Goal: Task Accomplishment & Management: Use online tool/utility

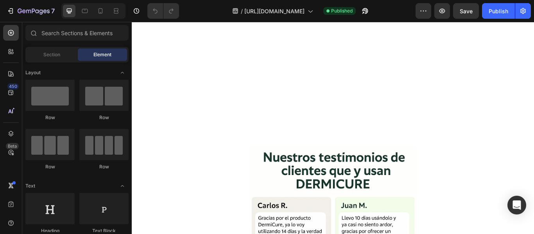
scroll to position [1561, 0]
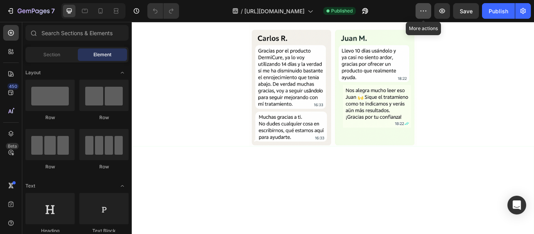
click at [428, 9] on button "button" at bounding box center [423, 11] width 16 height 16
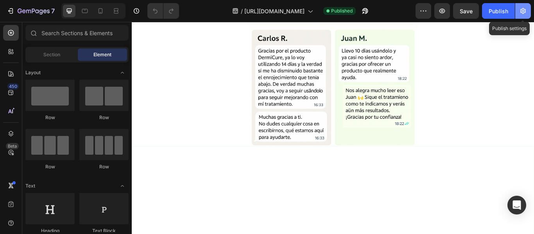
click at [518, 10] on button "button" at bounding box center [523, 11] width 16 height 16
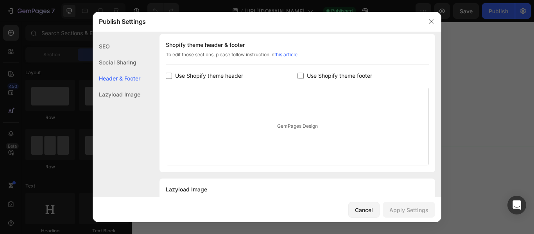
scroll to position [405, 0]
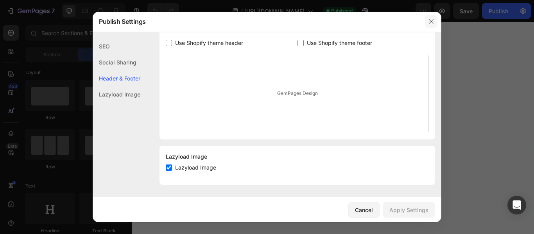
click at [432, 19] on icon "button" at bounding box center [431, 21] width 6 height 6
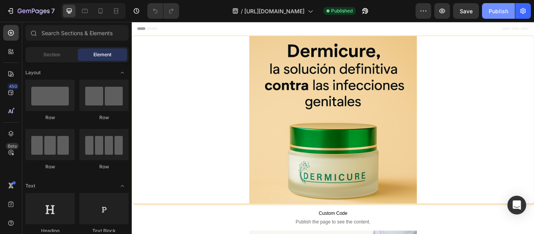
click at [499, 12] on div "Publish" at bounding box center [498, 11] width 20 height 8
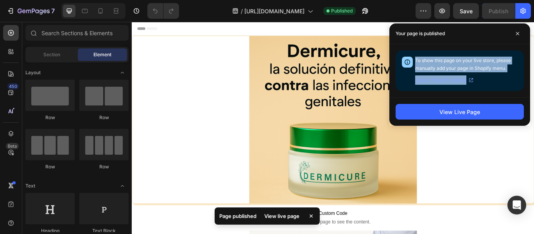
drag, startPoint x: 480, startPoint y: 82, endPoint x: 400, endPoint y: 64, distance: 82.1
click at [400, 64] on div "To show this page on your live store, please manually add your page in Shopify …" at bounding box center [459, 70] width 128 height 41
copy div "To show this page on your live store, please manually add your page in Shopify …"
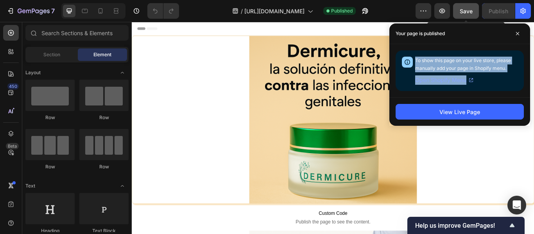
click at [468, 5] on button "Save" at bounding box center [466, 11] width 26 height 16
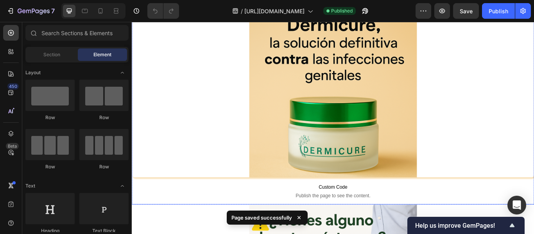
scroll to position [16, 0]
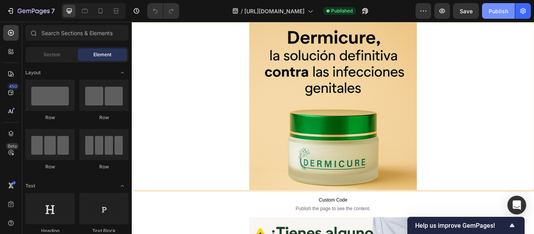
click at [507, 10] on div "Publish" at bounding box center [498, 11] width 20 height 8
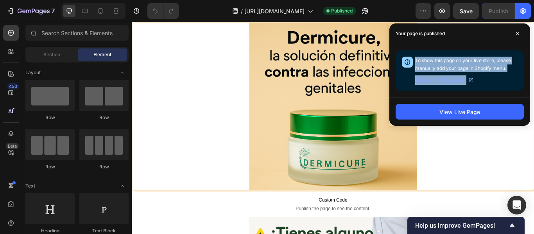
click at [459, 82] on span "Open Shopify Menu" at bounding box center [440, 79] width 51 height 9
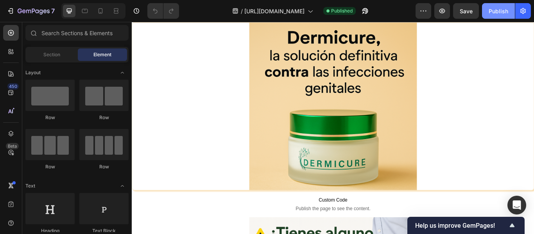
click at [489, 12] on div "Publish" at bounding box center [498, 11] width 20 height 8
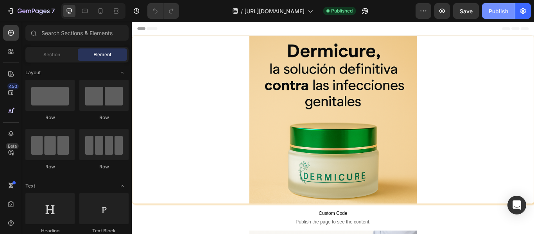
click at [489, 12] on div "Publish" at bounding box center [498, 11] width 20 height 8
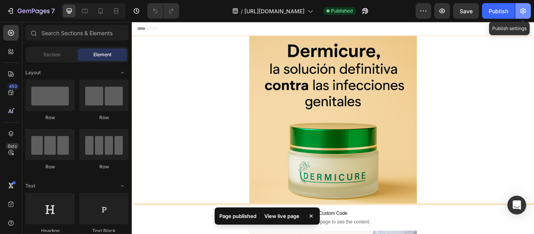
click at [527, 5] on button "button" at bounding box center [523, 11] width 16 height 16
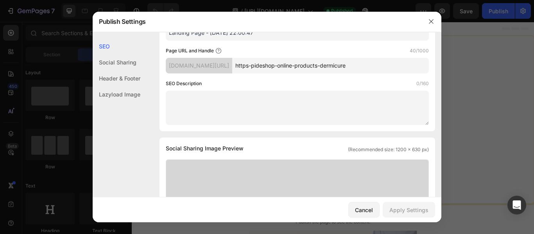
scroll to position [58, 0]
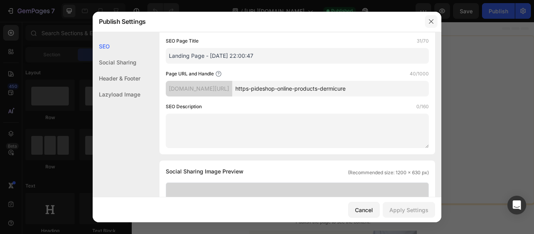
click at [428, 18] on icon "button" at bounding box center [431, 21] width 6 height 6
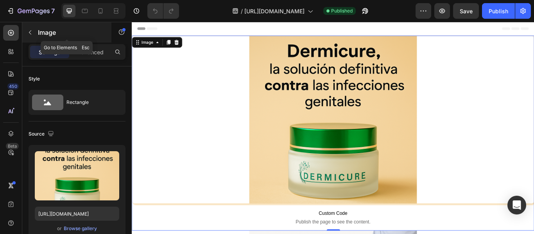
click at [37, 34] on div "Image" at bounding box center [66, 32] width 89 height 20
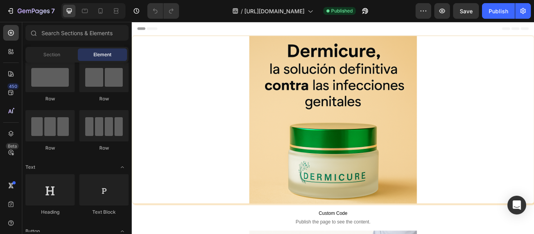
scroll to position [0, 0]
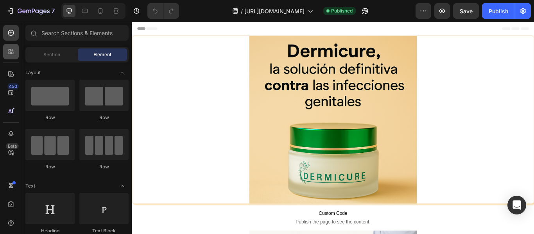
click at [9, 44] on div at bounding box center [11, 52] width 16 height 16
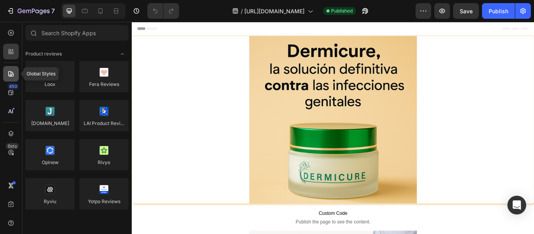
click at [16, 73] on div at bounding box center [11, 74] width 16 height 16
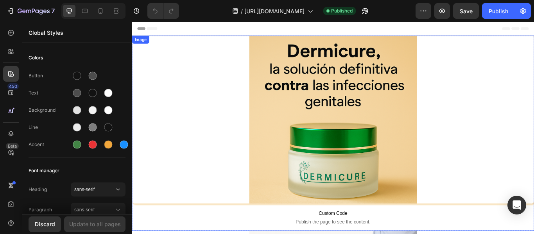
click at [161, 97] on div at bounding box center [366, 135] width 468 height 195
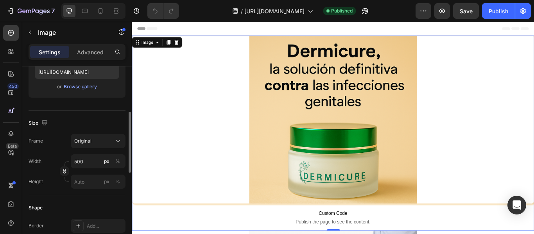
scroll to position [142, 0]
click at [79, 142] on span "Original" at bounding box center [82, 140] width 17 height 7
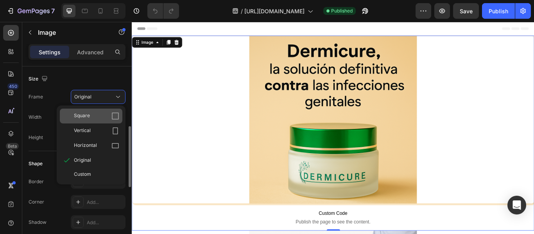
scroll to position [186, 0]
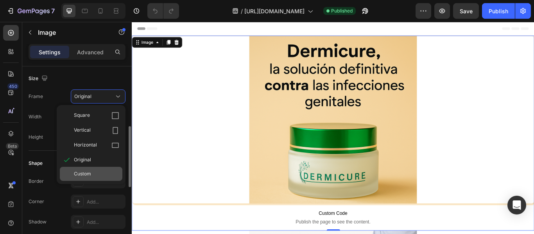
click at [87, 170] on div "Custom" at bounding box center [91, 174] width 62 height 14
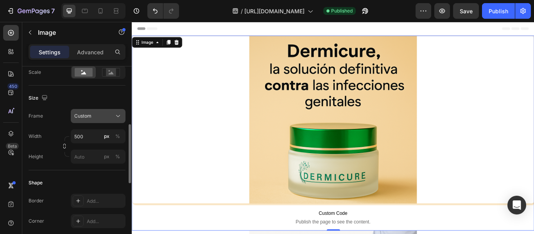
click at [91, 119] on span "Custom" at bounding box center [82, 115] width 17 height 7
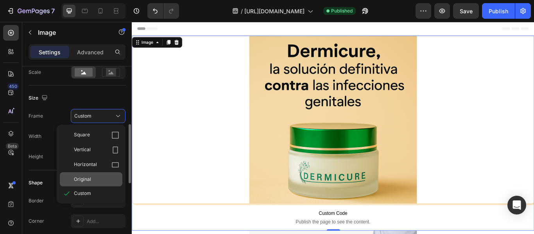
click at [88, 177] on span "Original" at bounding box center [82, 179] width 17 height 7
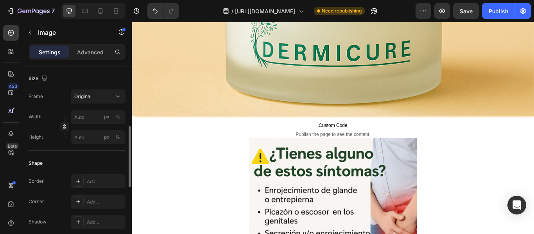
scroll to position [388, 0]
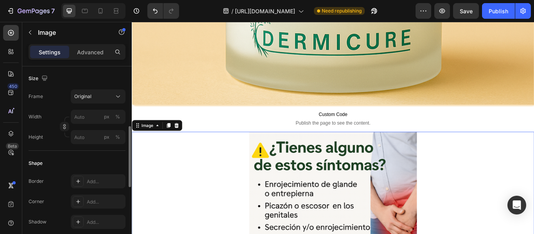
click at [112, 101] on button "Original" at bounding box center [98, 96] width 55 height 14
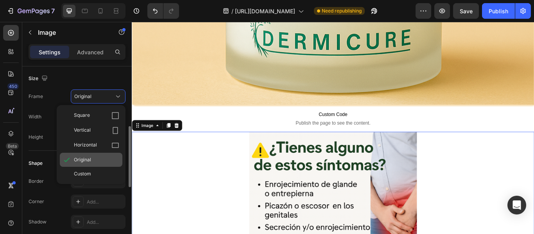
click at [100, 163] on div "Original" at bounding box center [96, 159] width 45 height 7
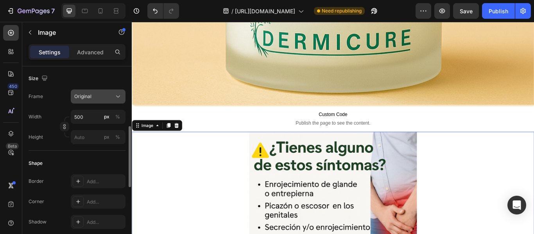
click at [105, 100] on button "Original" at bounding box center [98, 96] width 55 height 14
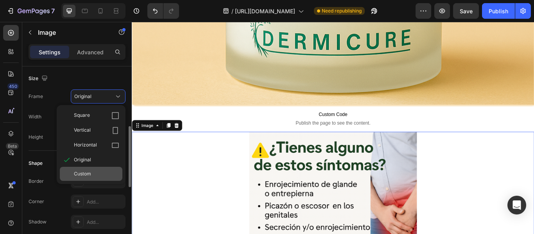
click at [89, 173] on span "Custom" at bounding box center [82, 173] width 17 height 7
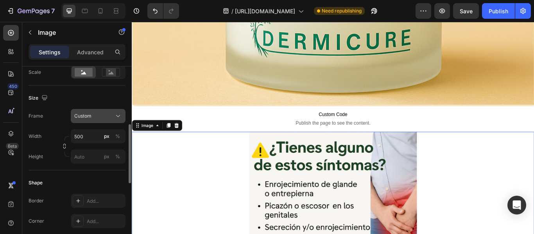
click at [95, 117] on div "Custom" at bounding box center [93, 115] width 38 height 7
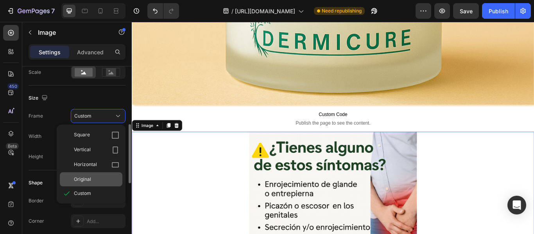
click at [90, 180] on span "Original" at bounding box center [82, 179] width 17 height 7
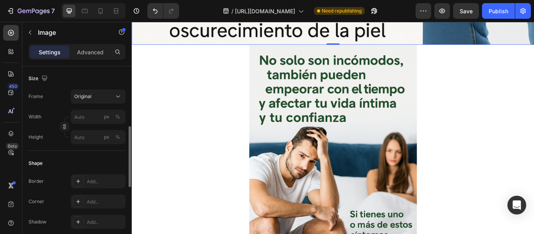
scroll to position [954, 0]
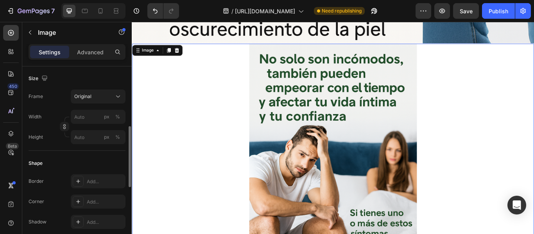
click at [239, 157] on div at bounding box center [366, 193] width 468 height 293
click at [103, 98] on div "Original" at bounding box center [93, 96] width 38 height 7
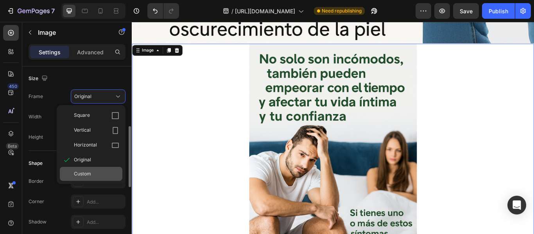
click at [94, 175] on div "Custom" at bounding box center [96, 173] width 45 height 7
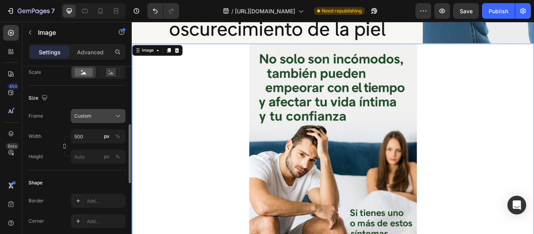
click at [100, 121] on button "Custom" at bounding box center [98, 116] width 55 height 14
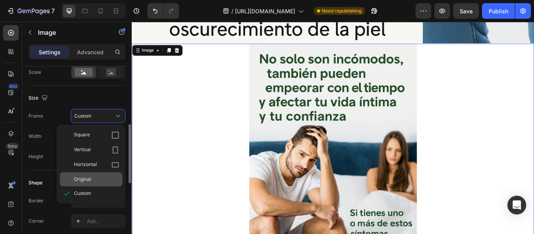
click at [87, 177] on span "Original" at bounding box center [82, 179] width 17 height 7
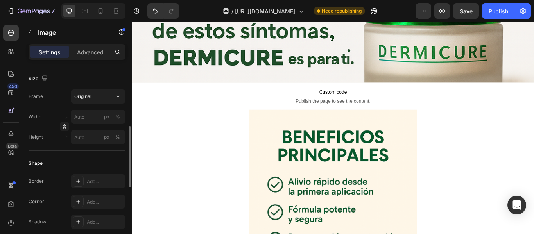
scroll to position [1605, 0]
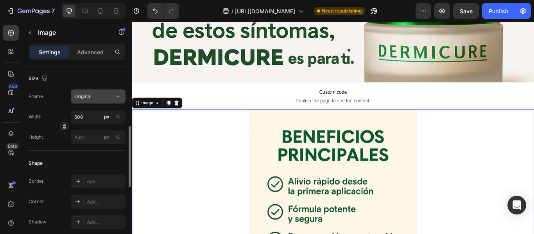
click at [106, 96] on div "Original" at bounding box center [93, 96] width 38 height 7
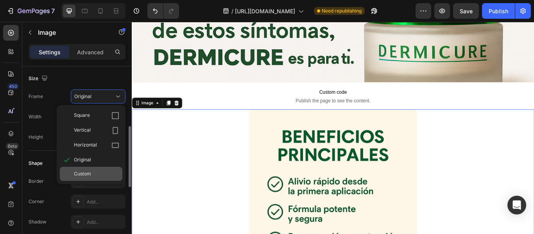
click at [92, 176] on div "Custom" at bounding box center [96, 173] width 45 height 7
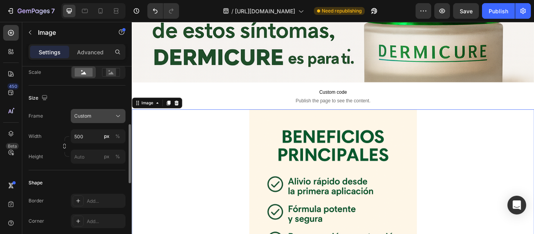
click at [107, 114] on div "Custom" at bounding box center [93, 115] width 38 height 7
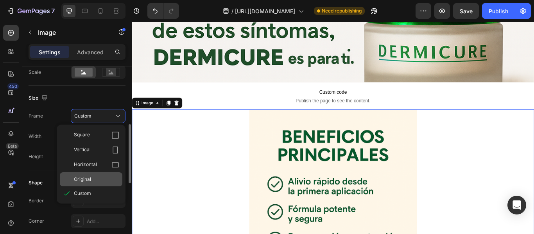
click at [95, 181] on div "Original" at bounding box center [96, 179] width 45 height 7
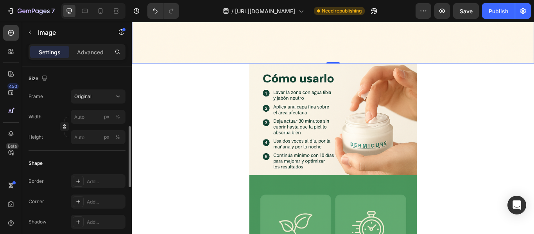
scroll to position [2353, 0]
click at [182, 140] on div at bounding box center [366, 135] width 469 height 130
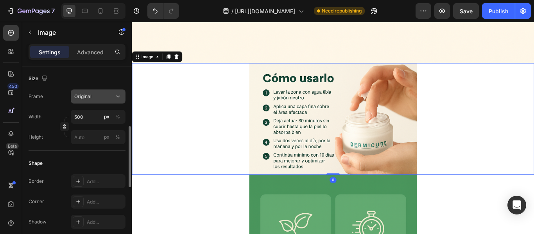
click at [92, 96] on div "Original" at bounding box center [93, 96] width 38 height 7
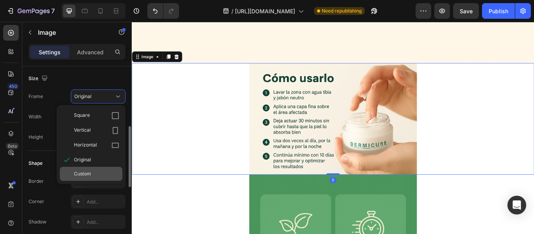
click at [90, 177] on div "Custom" at bounding box center [91, 174] width 62 height 14
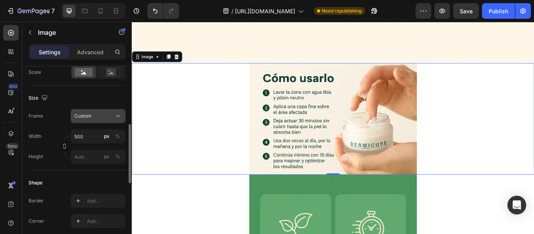
click at [103, 118] on div "Custom" at bounding box center [93, 115] width 38 height 7
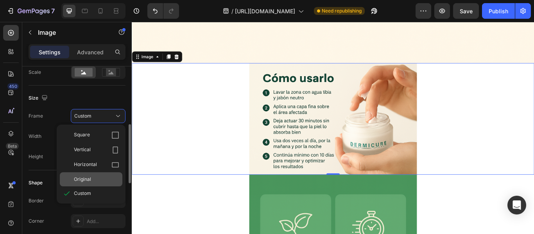
click at [92, 178] on div "Original" at bounding box center [96, 179] width 45 height 7
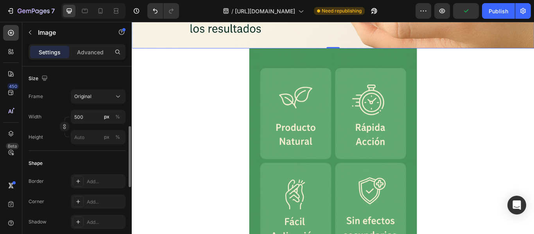
click at [178, 153] on div at bounding box center [366, 199] width 469 height 293
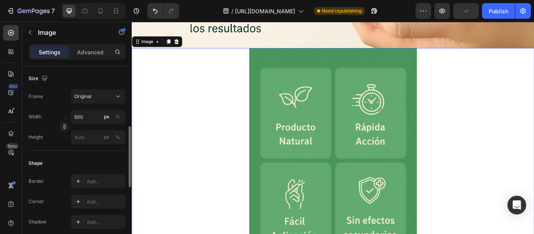
click at [268, 116] on img at bounding box center [365, 198] width 195 height 293
click at [102, 102] on button "Original" at bounding box center [98, 96] width 55 height 14
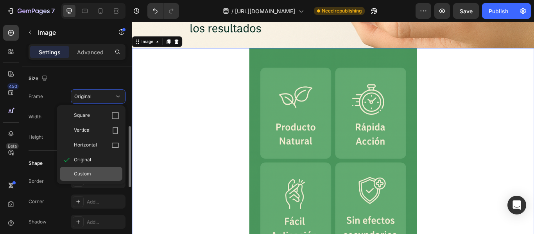
click at [96, 178] on div "Custom" at bounding box center [91, 174] width 62 height 14
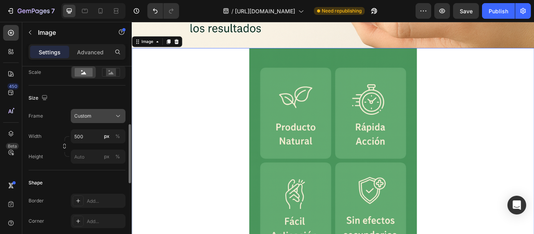
click at [95, 118] on div "Custom" at bounding box center [93, 115] width 38 height 7
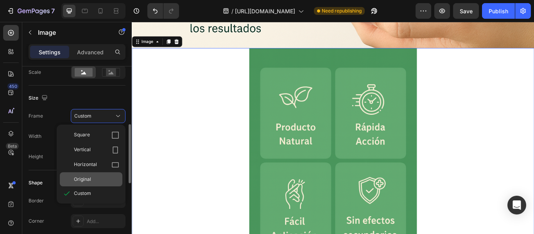
click at [92, 176] on div "Original" at bounding box center [96, 179] width 45 height 7
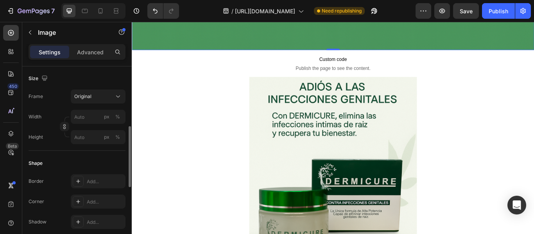
scroll to position [3396, 0]
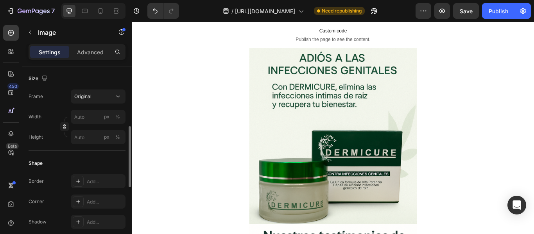
click at [193, 98] on div at bounding box center [366, 154] width 469 height 205
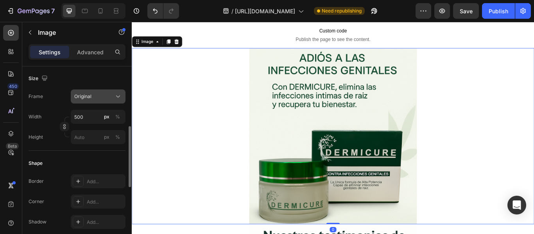
click at [103, 96] on div "Original" at bounding box center [93, 96] width 38 height 7
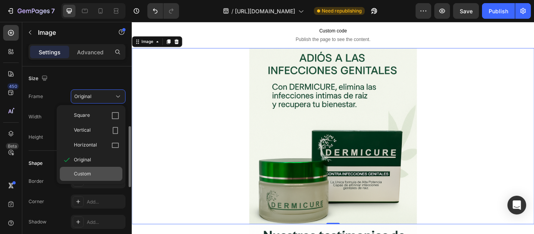
click at [93, 170] on div "Custom" at bounding box center [91, 174] width 62 height 14
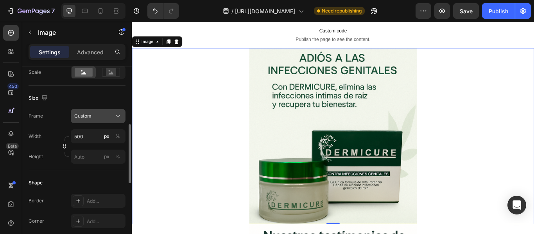
click at [98, 112] on button "Custom" at bounding box center [98, 116] width 55 height 14
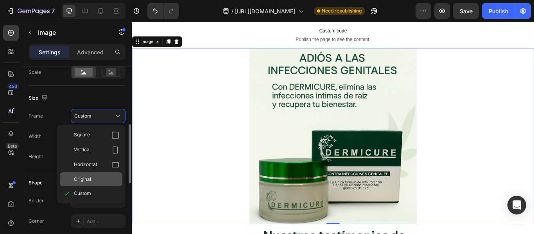
click at [94, 175] on div "Original" at bounding box center [91, 179] width 62 height 14
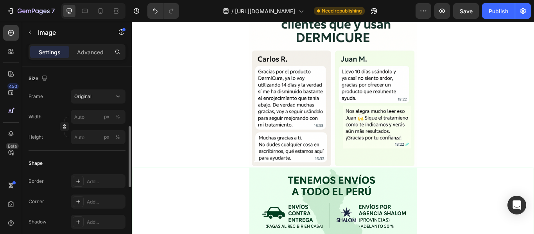
scroll to position [3940, 0]
click at [221, 121] on div at bounding box center [366, 92] width 469 height 195
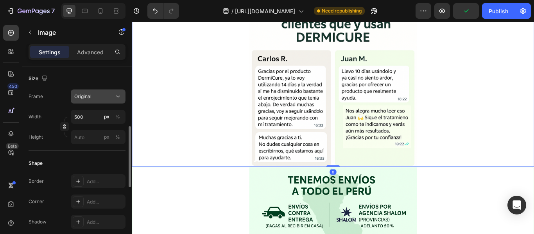
click at [98, 101] on button "Original" at bounding box center [98, 96] width 55 height 14
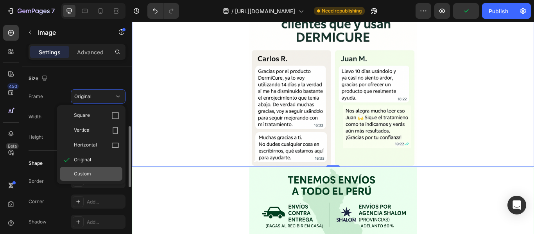
click at [91, 167] on div "Custom" at bounding box center [91, 174] width 62 height 14
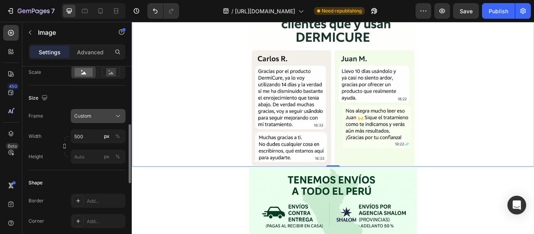
click at [92, 111] on button "Custom" at bounding box center [98, 116] width 55 height 14
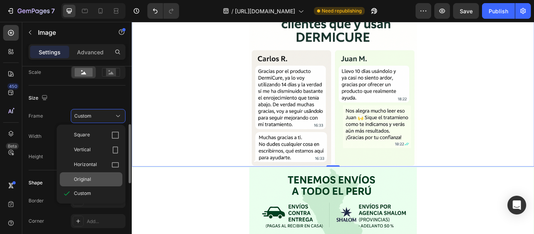
click at [93, 180] on div "Original" at bounding box center [96, 179] width 45 height 7
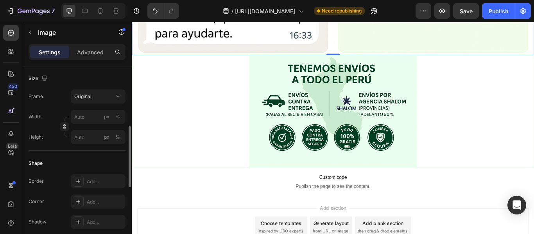
scroll to position [4386, 0]
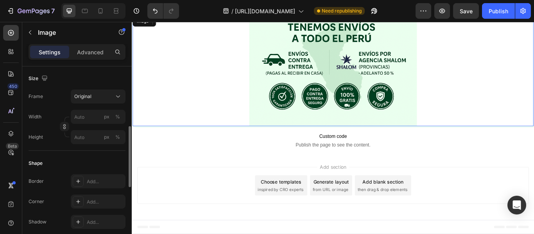
click at [213, 117] on div at bounding box center [365, 78] width 467 height 130
click at [111, 97] on div "Original" at bounding box center [93, 96] width 38 height 7
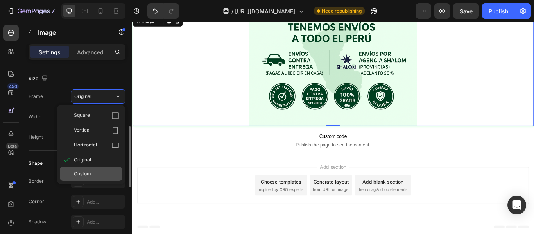
click at [97, 172] on div "Custom" at bounding box center [96, 173] width 45 height 7
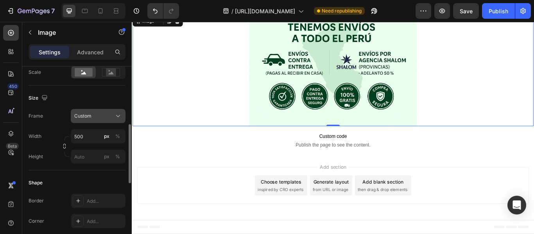
click at [90, 114] on span "Custom" at bounding box center [82, 115] width 17 height 7
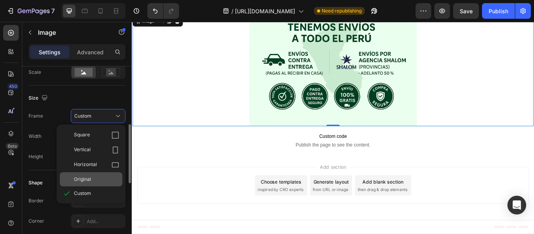
click at [98, 179] on div "Original" at bounding box center [96, 179] width 45 height 7
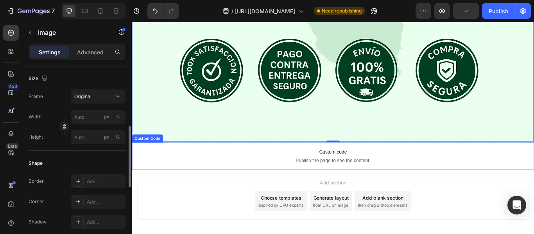
scroll to position [4563, 0]
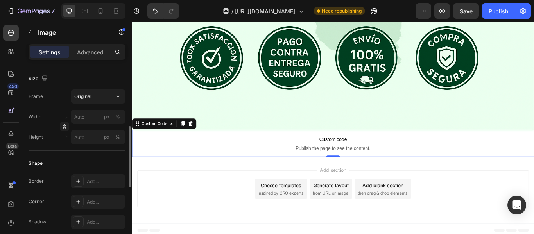
click at [199, 165] on span "Publish the page to see the content." at bounding box center [366, 169] width 469 height 8
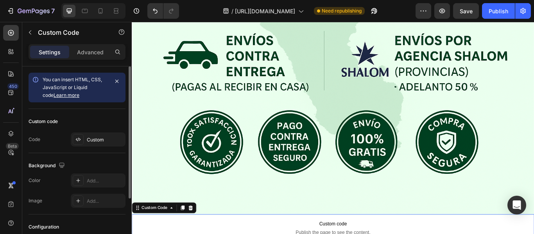
scroll to position [4465, 0]
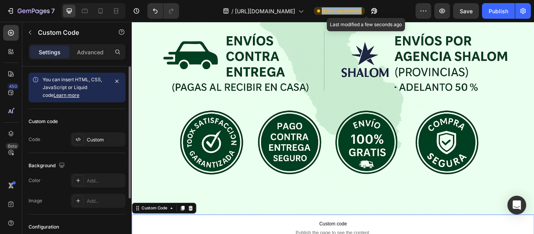
drag, startPoint x: 341, startPoint y: 11, endPoint x: 388, endPoint y: 11, distance: 47.3
click at [364, 11] on div "Need republishing" at bounding box center [339, 11] width 51 height 8
copy span "Need republishing"
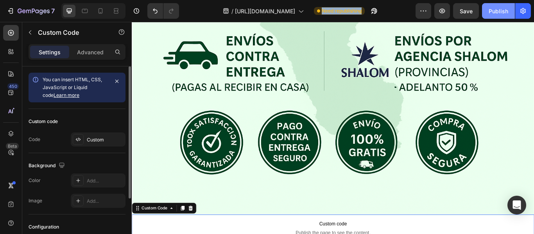
click at [491, 14] on div "Publish" at bounding box center [498, 11] width 20 height 8
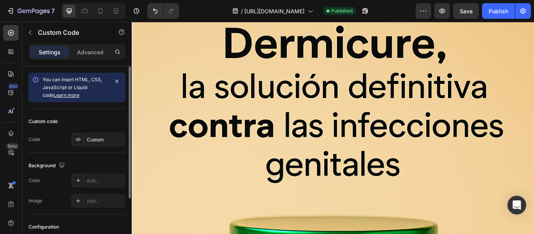
scroll to position [0, 0]
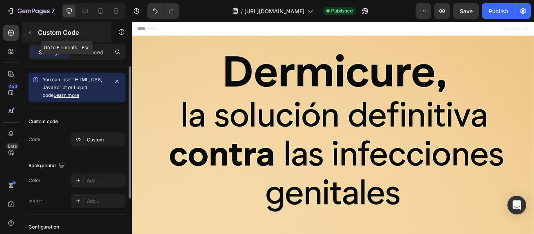
click at [29, 32] on icon "button" at bounding box center [30, 32] width 2 height 4
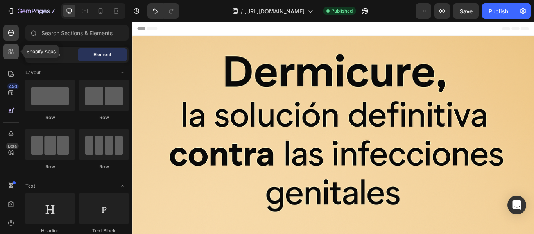
click at [14, 51] on icon at bounding box center [11, 52] width 8 height 8
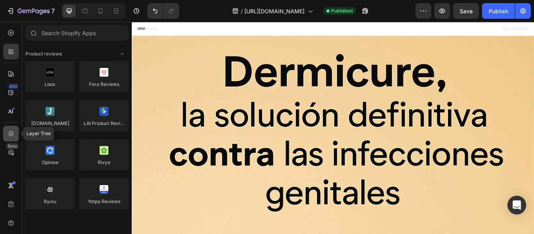
click at [10, 126] on div at bounding box center [11, 134] width 16 height 16
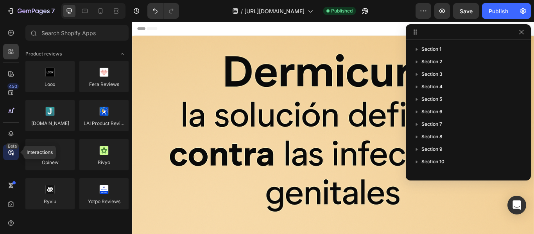
click at [13, 156] on div "Beta" at bounding box center [11, 153] width 16 height 16
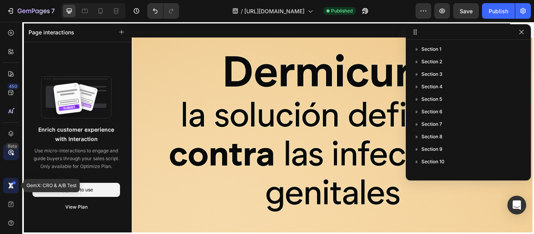
click at [7, 189] on icon at bounding box center [11, 186] width 8 height 8
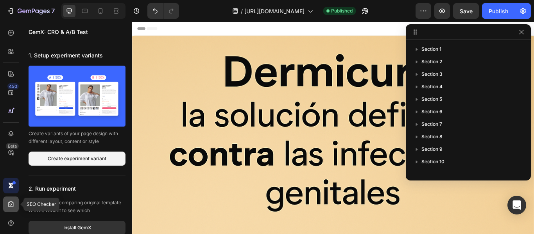
click at [7, 205] on icon at bounding box center [11, 204] width 8 height 8
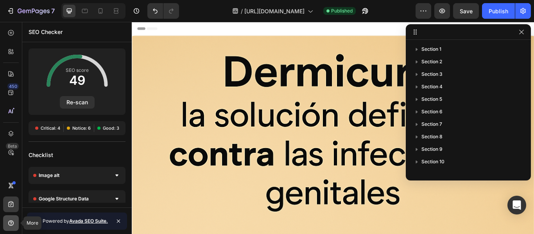
click at [13, 221] on icon at bounding box center [10, 222] width 5 height 5
click at [12, 32] on icon at bounding box center [11, 33] width 8 height 8
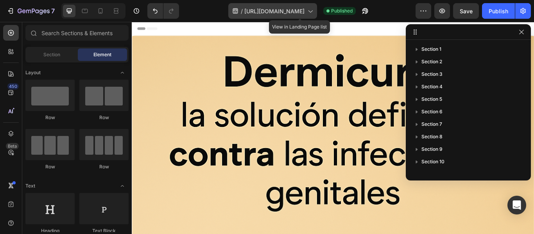
click at [231, 12] on icon at bounding box center [235, 11] width 8 height 8
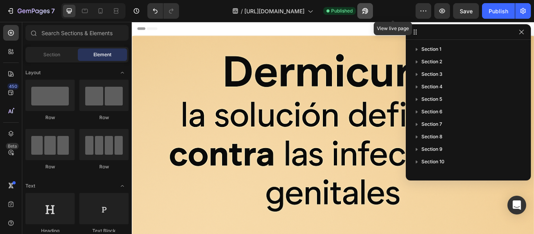
click at [369, 9] on icon "button" at bounding box center [365, 11] width 8 height 8
click at [403, 9] on div "/ https://pideshop.online/products/dermicure Published" at bounding box center [300, 11] width 230 height 16
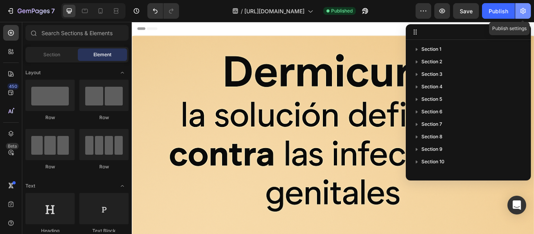
click at [523, 15] on button "button" at bounding box center [523, 11] width 16 height 16
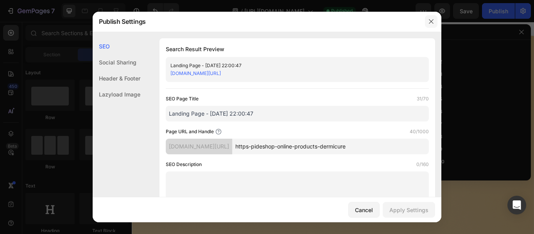
click at [436, 18] on button "button" at bounding box center [431, 21] width 12 height 12
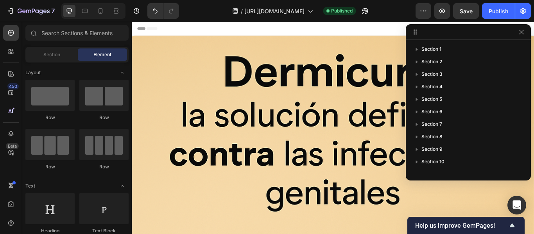
click at [406, 9] on div "/ https://pideshop.online/products/dermicure Published" at bounding box center [300, 11] width 230 height 16
click at [519, 29] on icon "button" at bounding box center [521, 32] width 6 height 6
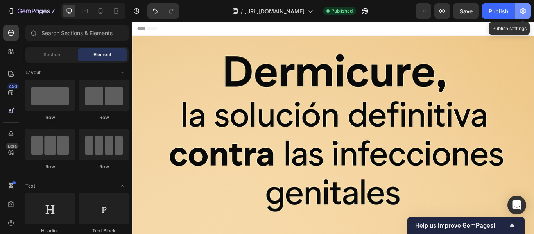
click at [518, 11] on button "button" at bounding box center [523, 11] width 16 height 16
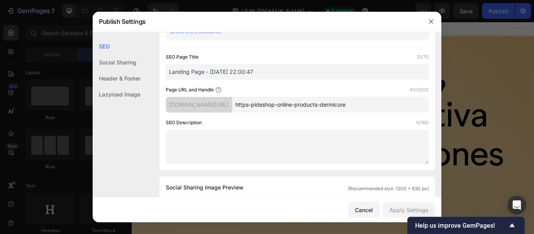
scroll to position [43, 0]
click at [232, 105] on div "cnbucj-ng.myshopify.com/pages/" at bounding box center [199, 104] width 66 height 16
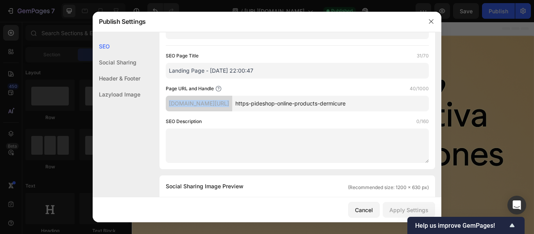
click at [232, 105] on div "cnbucj-ng.myshopify.com/pages/" at bounding box center [199, 104] width 66 height 16
click at [260, 112] on div "SEO Page Title 31/70 Landing Page - Sep 28, 22:00:47 Page URL and Handle 40/100…" at bounding box center [297, 107] width 263 height 111
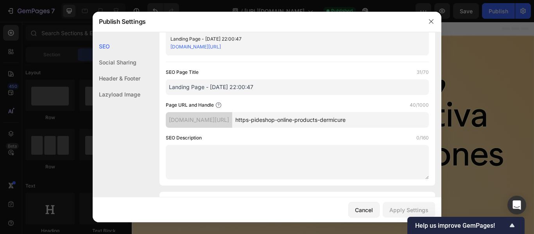
scroll to position [26, 0]
click at [232, 119] on div "cnbucj-ng.myshopify.com/pages/" at bounding box center [199, 120] width 66 height 16
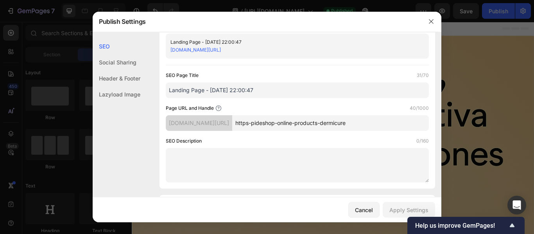
scroll to position [23, 0]
click at [280, 121] on input "https-pideshop-online-products-dermicure" at bounding box center [330, 124] width 196 height 16
click at [227, 125] on div "cnbucj-ng.myshopify.com/pages/" at bounding box center [199, 124] width 66 height 16
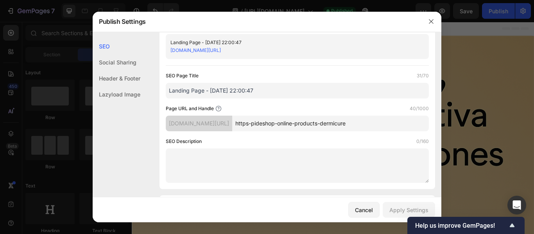
click at [227, 125] on div "cnbucj-ng.myshopify.com/pages/" at bounding box center [199, 124] width 66 height 16
copy div "cnbucj-ng.myshopify.com/pages/"
click at [424, 29] on div at bounding box center [431, 21] width 20 height 20
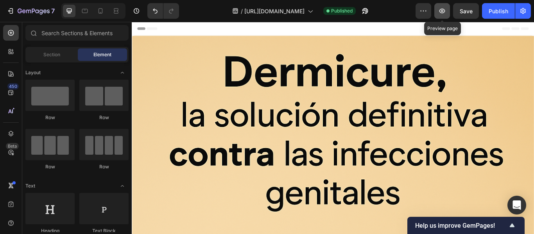
click at [444, 11] on icon "button" at bounding box center [442, 11] width 8 height 8
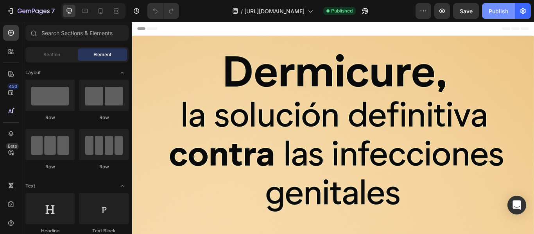
click at [491, 18] on button "Publish" at bounding box center [498, 11] width 33 height 16
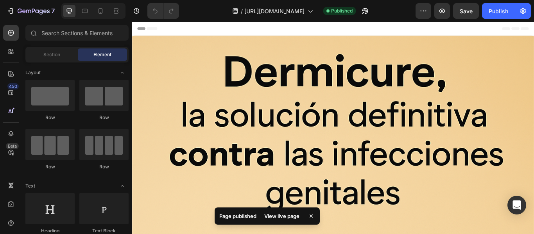
click at [532, 14] on div "7 / https://pideshop.online/products/dermicure Published Preview Save Publish" at bounding box center [267, 11] width 534 height 22
click at [526, 13] on icon "button" at bounding box center [523, 11] width 8 height 8
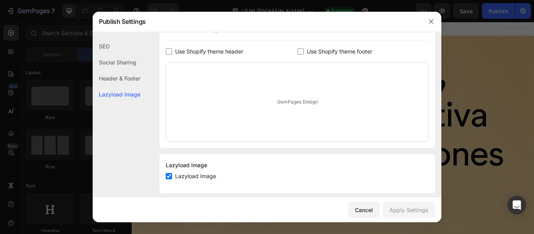
scroll to position [405, 0]
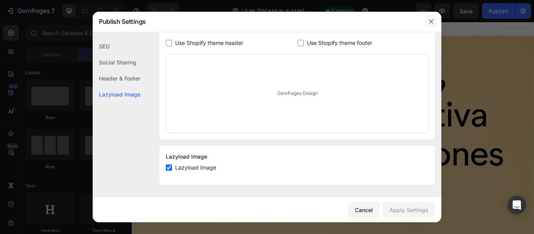
click at [428, 23] on icon "button" at bounding box center [431, 21] width 6 height 6
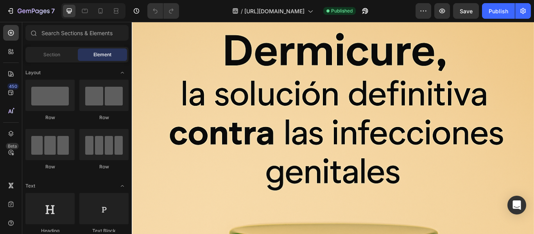
scroll to position [0, 0]
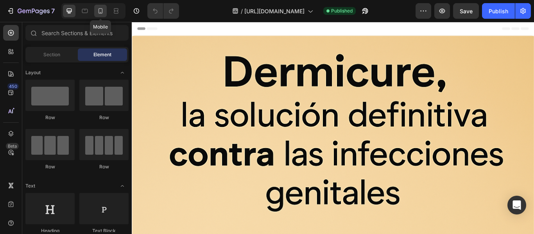
click at [97, 11] on icon at bounding box center [100, 11] width 8 height 8
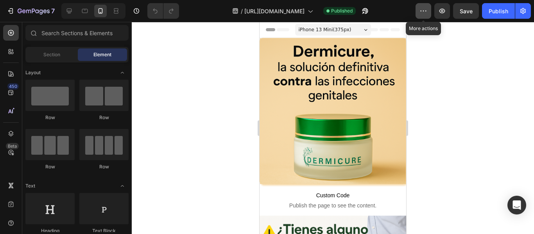
click at [419, 9] on icon "button" at bounding box center [423, 11] width 8 height 8
click at [433, 108] on div at bounding box center [333, 128] width 402 height 212
